Goal: Task Accomplishment & Management: Manage account settings

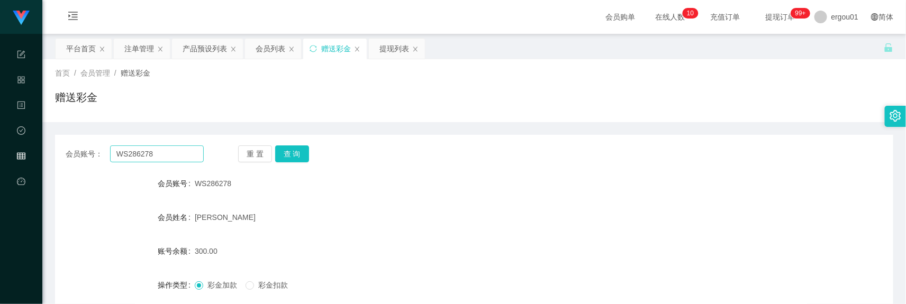
scroll to position [131, 0]
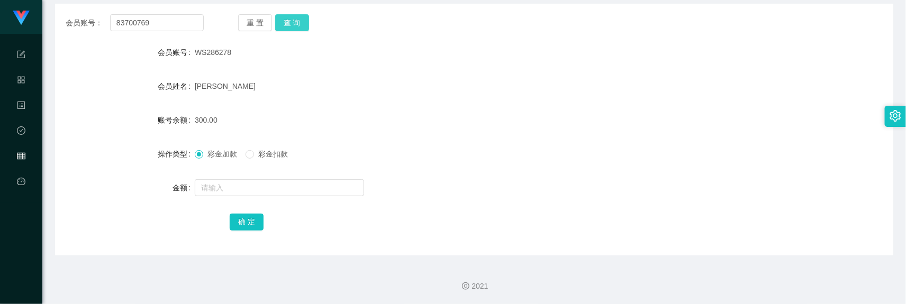
click at [292, 20] on button "查 询" at bounding box center [292, 22] width 34 height 17
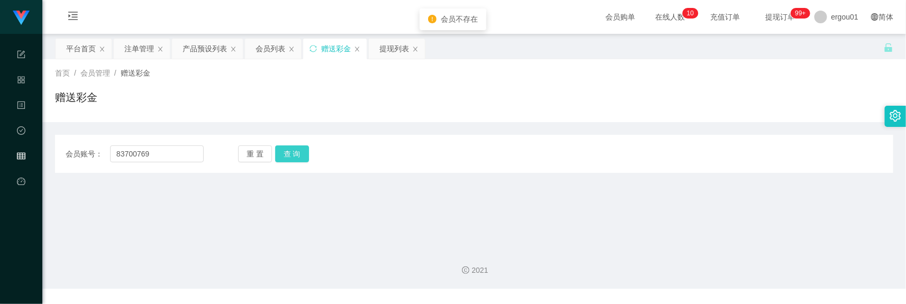
scroll to position [0, 0]
click at [177, 151] on input "83700769" at bounding box center [157, 153] width 94 height 17
paste input "Clement6662"
type input "Clement6662"
click at [295, 158] on button "查 询" at bounding box center [292, 153] width 34 height 17
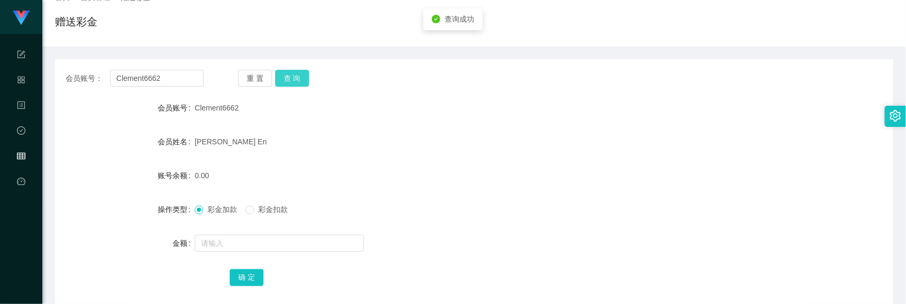
scroll to position [131, 0]
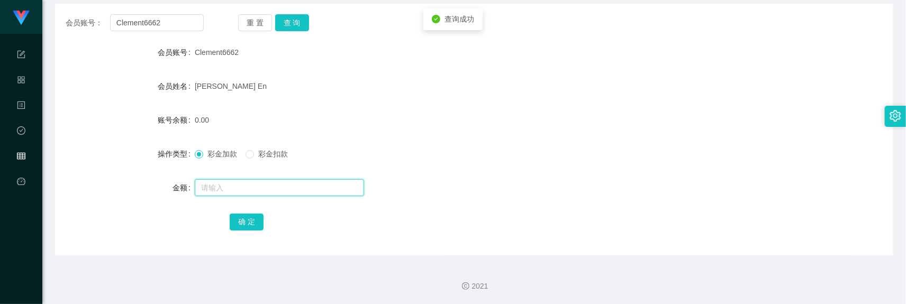
click at [234, 179] on input "text" at bounding box center [279, 187] width 169 height 17
type input "500"
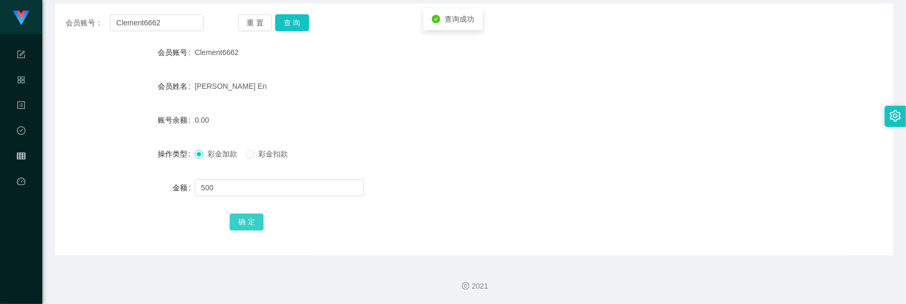
click at [244, 217] on button "确 定" at bounding box center [247, 222] width 34 height 17
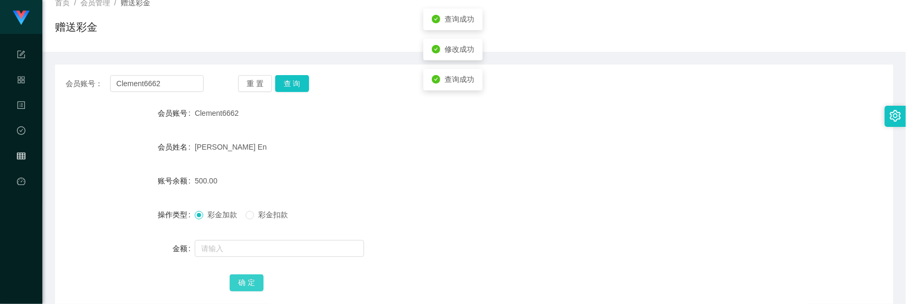
scroll to position [0, 0]
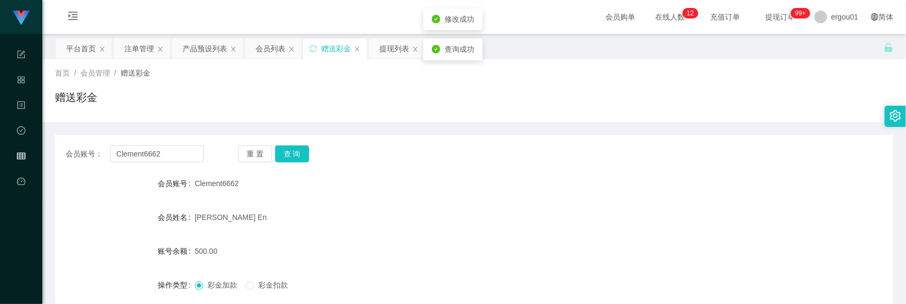
click at [282, 59] on div "首页 / 会员管理 / 赠送彩金 / 赠送彩金" at bounding box center [473, 90] width 863 height 63
click at [263, 43] on div "会员列表" at bounding box center [271, 49] width 30 height 20
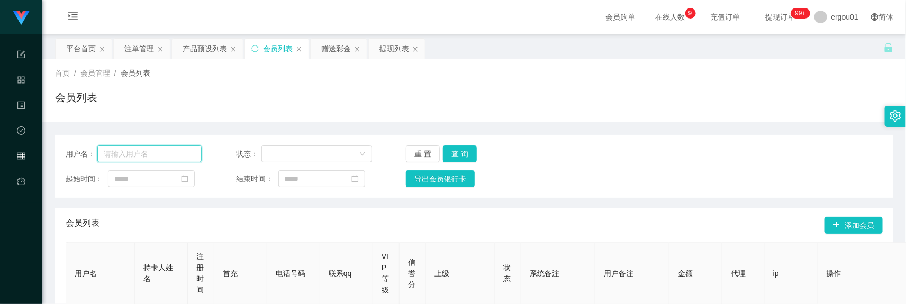
click at [155, 154] on input "text" at bounding box center [149, 153] width 105 height 17
paste input "Clement6662"
type input "Clement6662"
click at [451, 150] on button "查 询" at bounding box center [460, 153] width 34 height 17
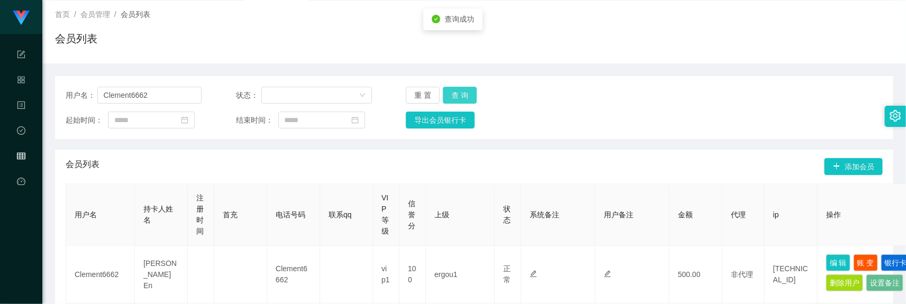
scroll to position [162, 0]
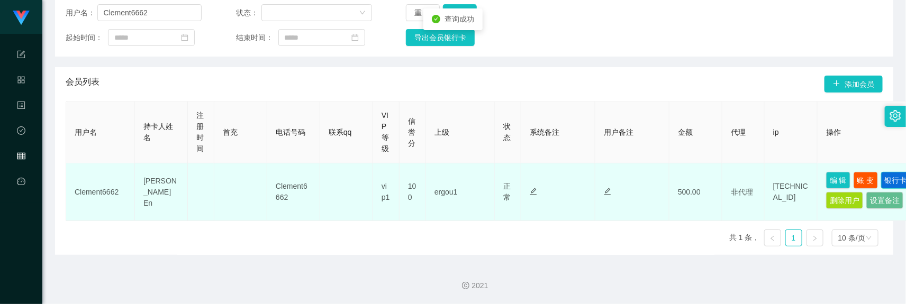
click at [881, 184] on button "银行卡" at bounding box center [896, 180] width 30 height 17
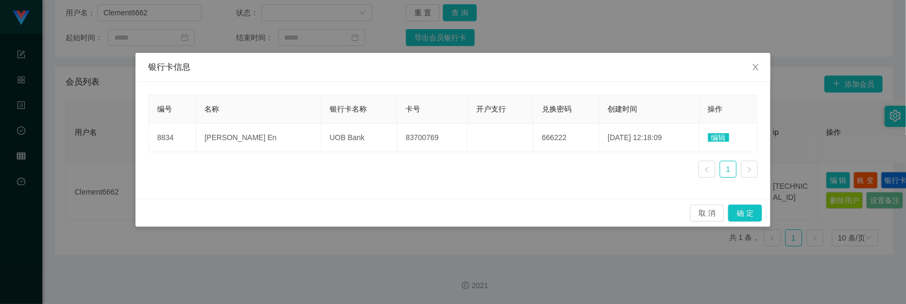
click at [816, 115] on div "银行卡信息 编号 名称 银行卡名称 卡号 开户支行 兑换密码 创建时间 操作 8834 [PERSON_NAME] En UOB Bank 83700769 …" at bounding box center [453, 152] width 906 height 304
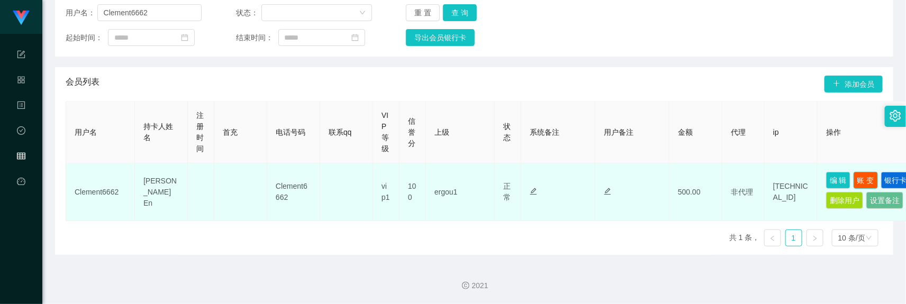
click at [869, 172] on button "账 变" at bounding box center [865, 180] width 24 height 17
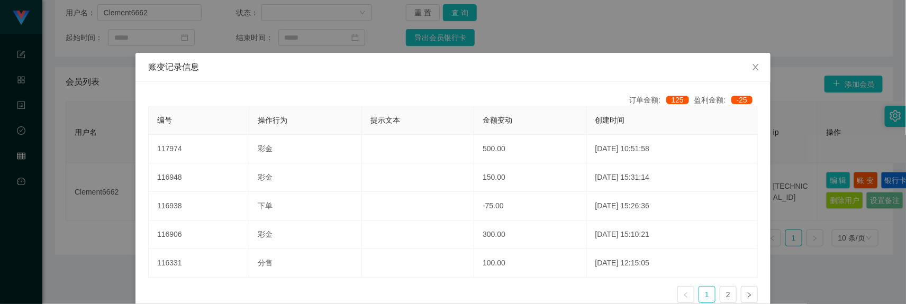
click at [835, 152] on div "账变记录信息 订单金额: 125 盈利金额: -25 编号 操作行为 提示文本 金额变动 创建时间 117974 彩金 500.00 [DATE] 10:51…" at bounding box center [453, 152] width 906 height 304
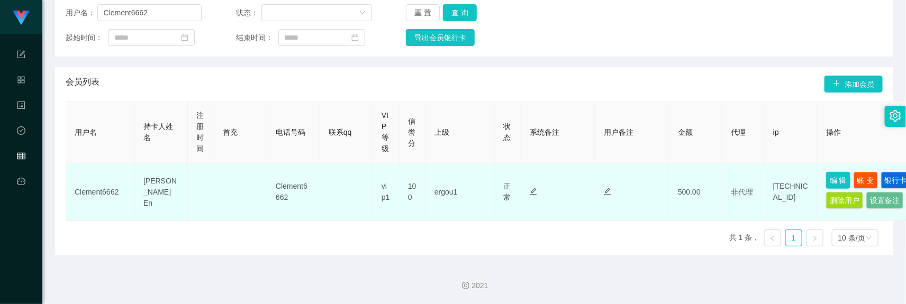
click at [834, 172] on button "编 辑" at bounding box center [838, 180] width 24 height 17
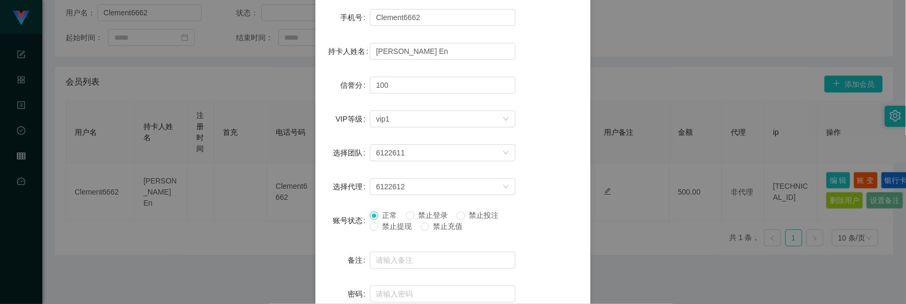
scroll to position [222, 0]
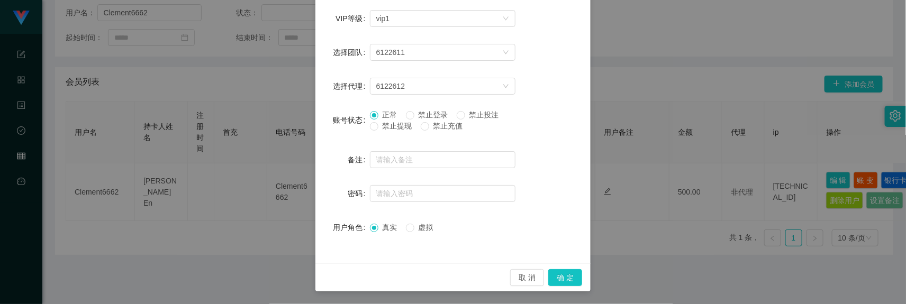
click at [403, 126] on span "禁止提现" at bounding box center [397, 126] width 38 height 8
click at [558, 283] on button "确 定" at bounding box center [565, 277] width 34 height 17
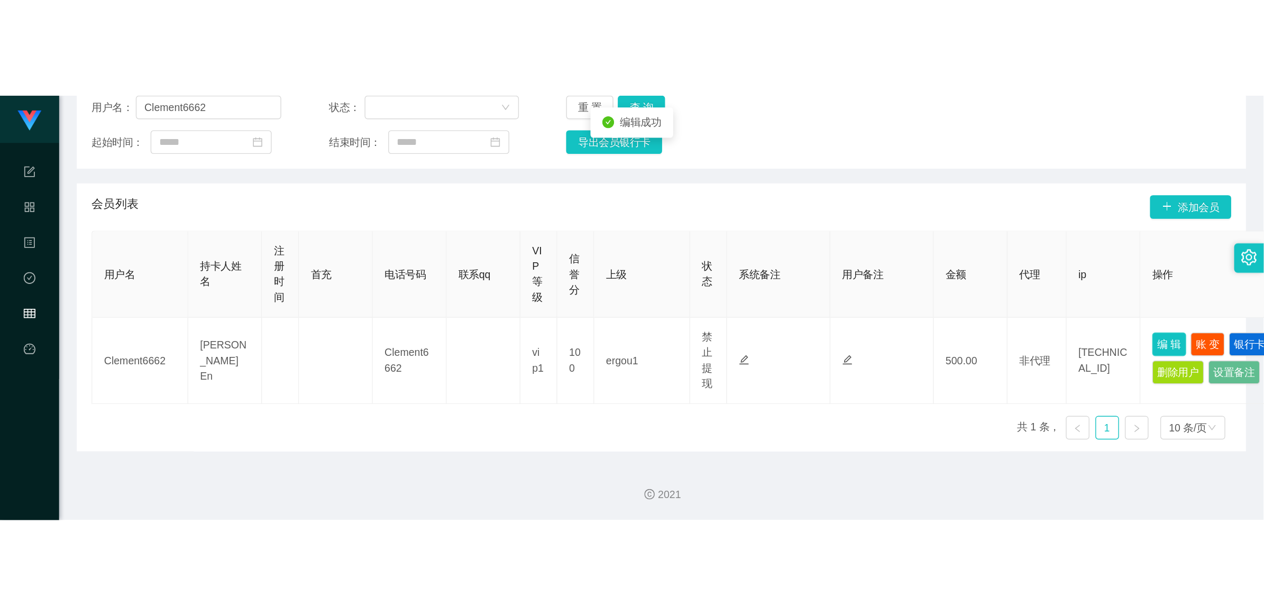
scroll to position [0, 0]
